Goal: Find specific page/section: Find specific page/section

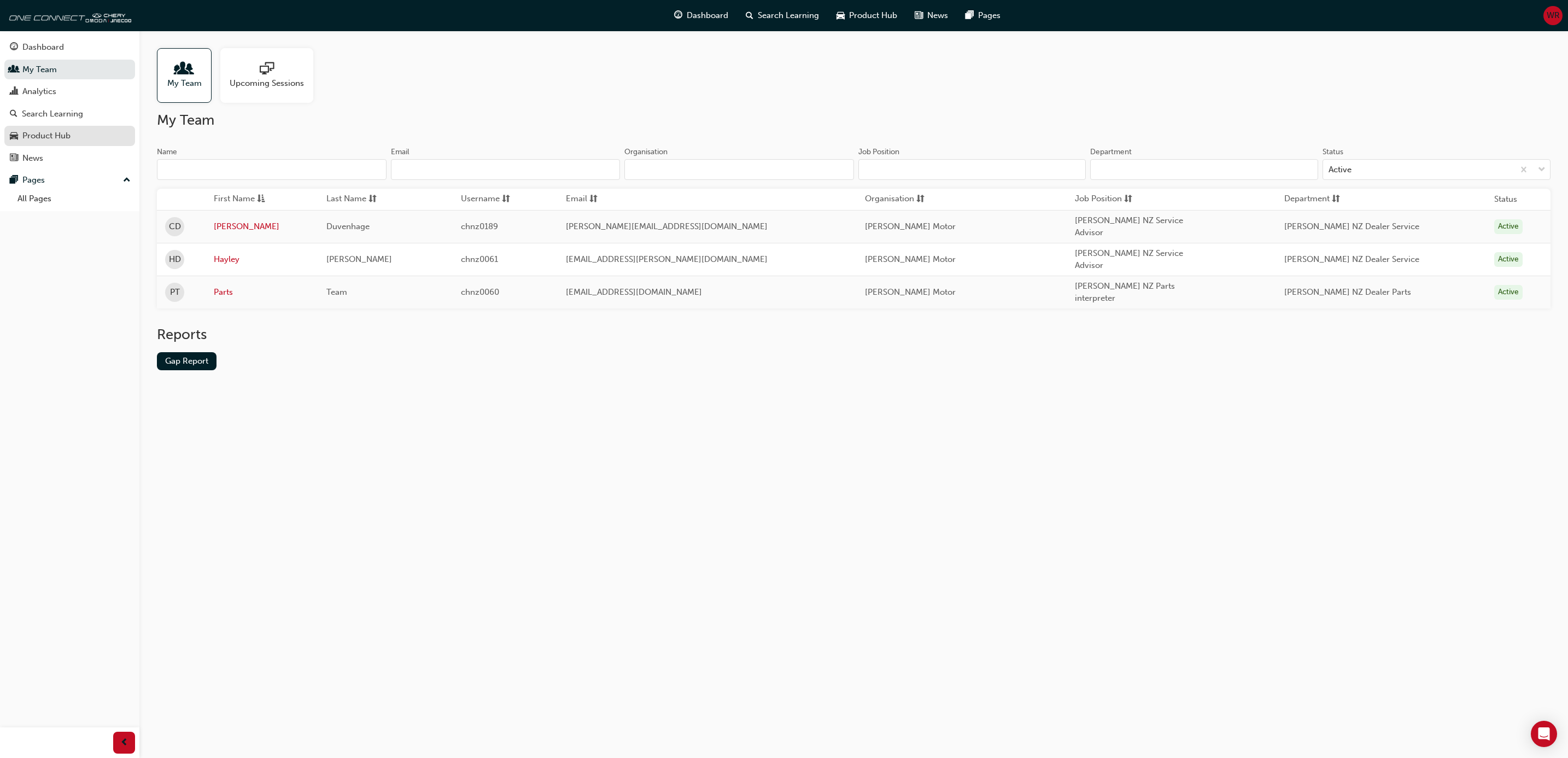
click at [50, 132] on div "Product Hub" at bounding box center [47, 135] width 48 height 12
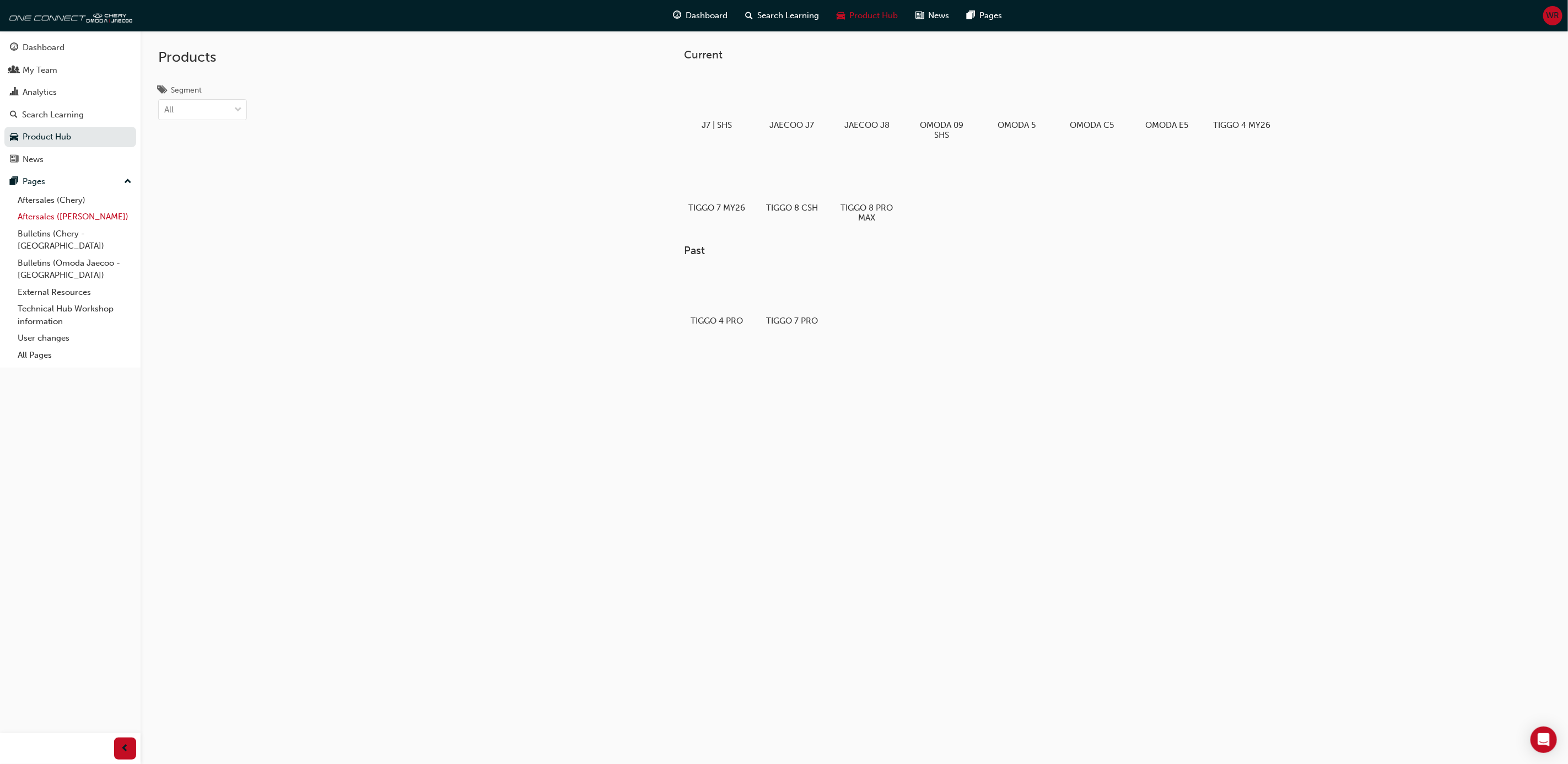
click at [63, 216] on link "Aftersales ([PERSON_NAME])" at bounding box center [75, 217] width 123 height 17
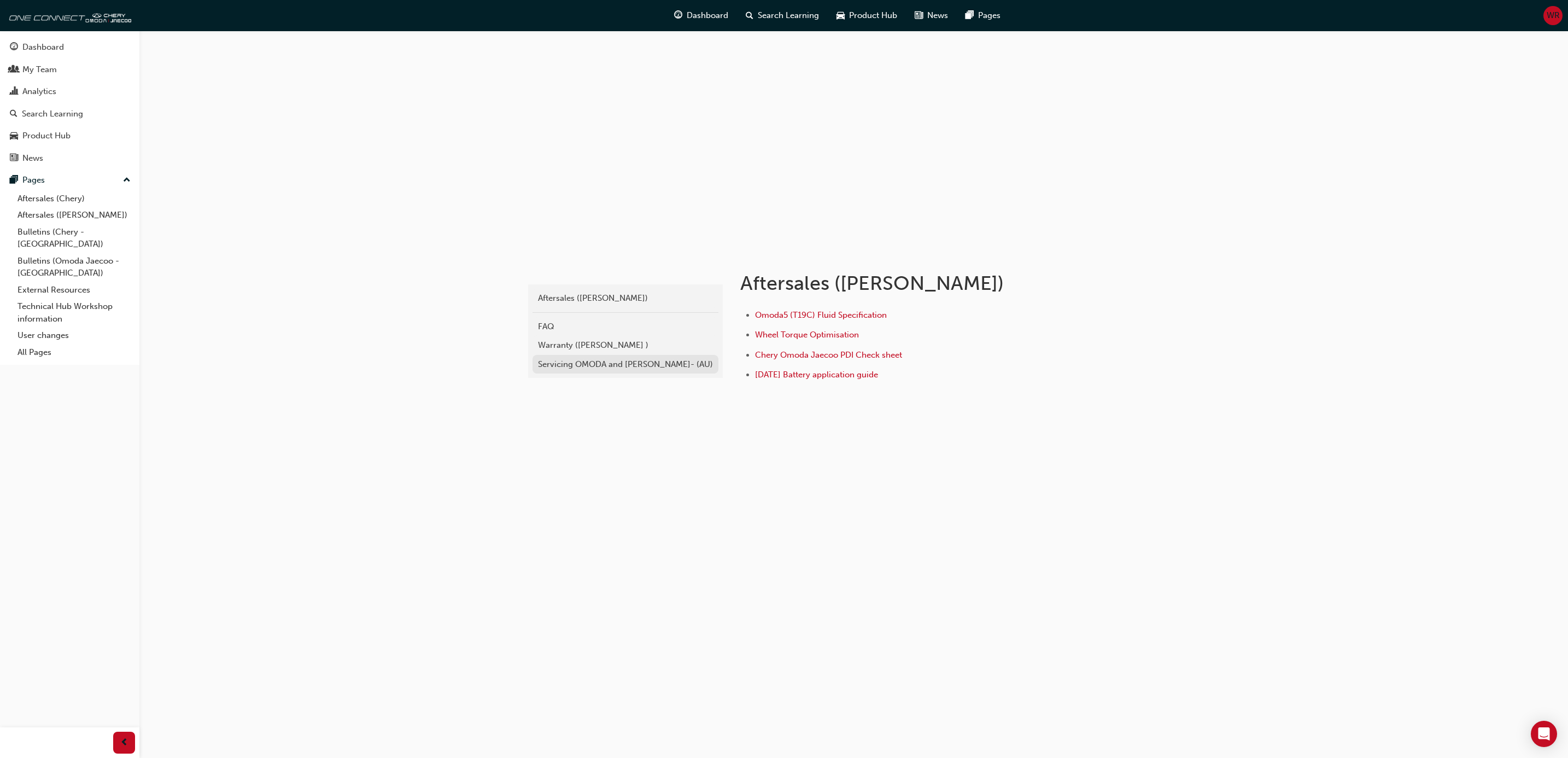
click at [584, 362] on div "Servicing OMODA and [PERSON_NAME]- (AU)" at bounding box center [625, 364] width 175 height 12
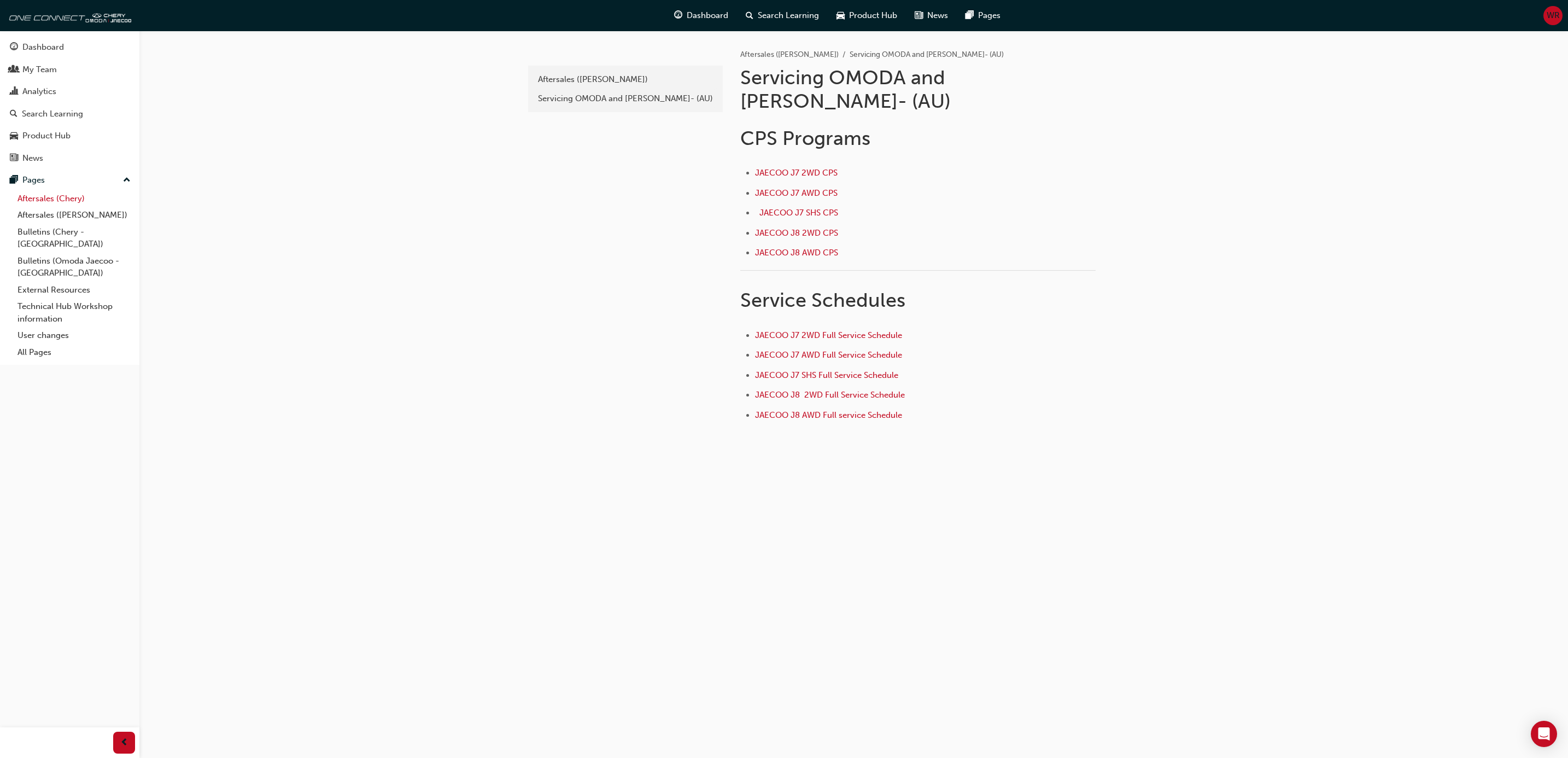
click at [47, 202] on link "Aftersales (Chery)" at bounding box center [74, 199] width 122 height 17
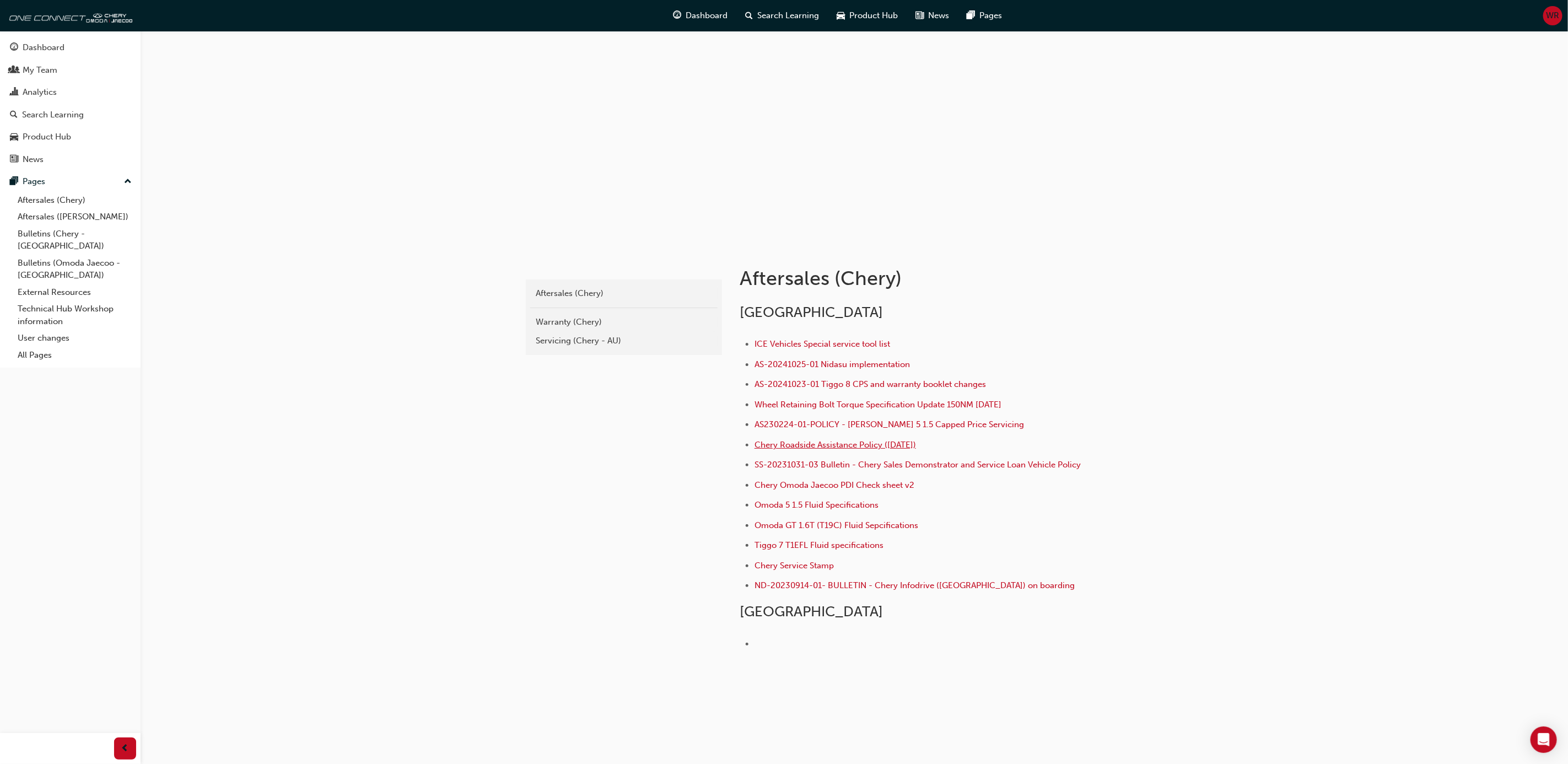
scroll to position [10, 0]
click at [554, 333] on div "Servicing (Chery - AU)" at bounding box center [625, 337] width 177 height 12
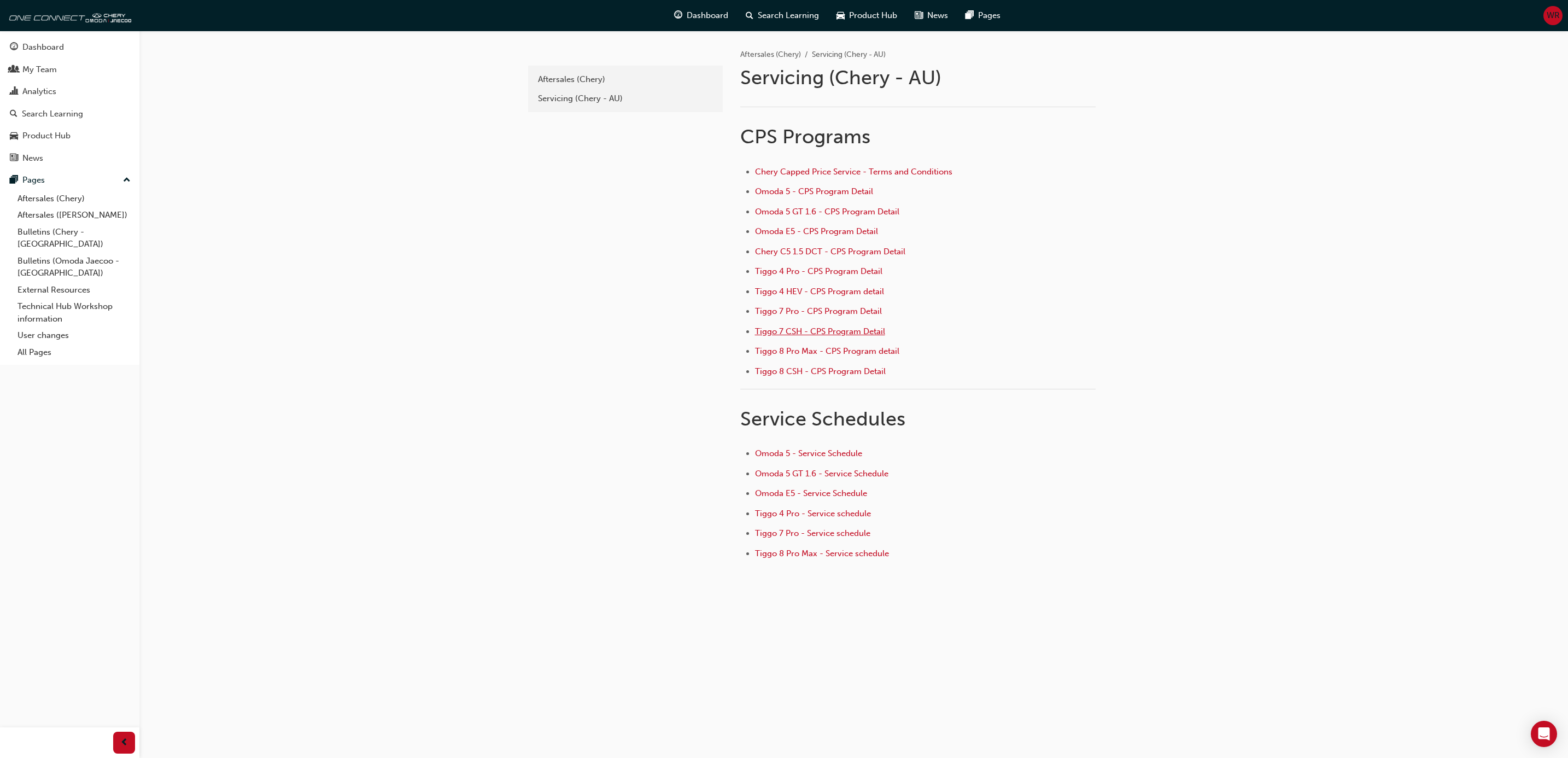
click at [801, 326] on span "Tiggo 7 CSH - CPS Program Detail" at bounding box center [820, 331] width 131 height 10
